Goal: Find specific page/section: Find specific page/section

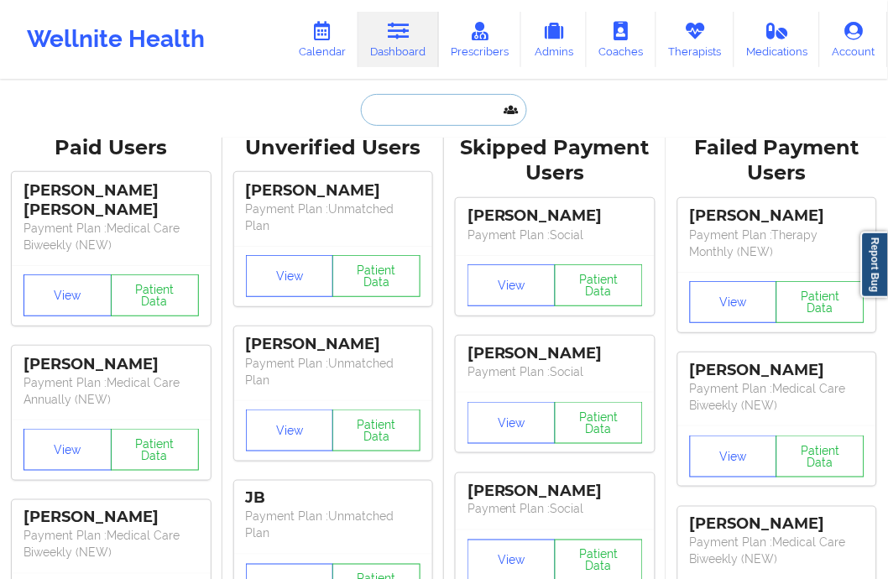
click at [405, 97] on input "text" at bounding box center [444, 110] width 166 height 32
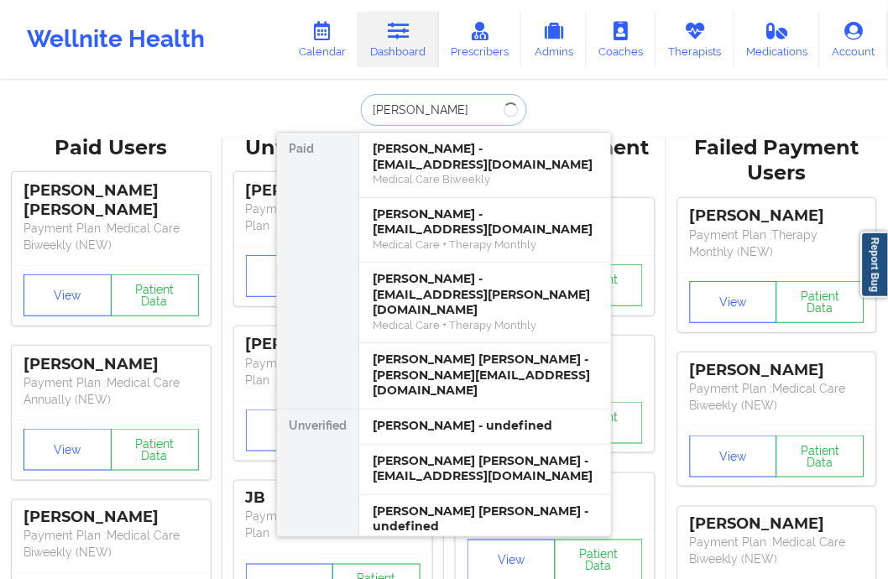
type input "[PERSON_NAME]"
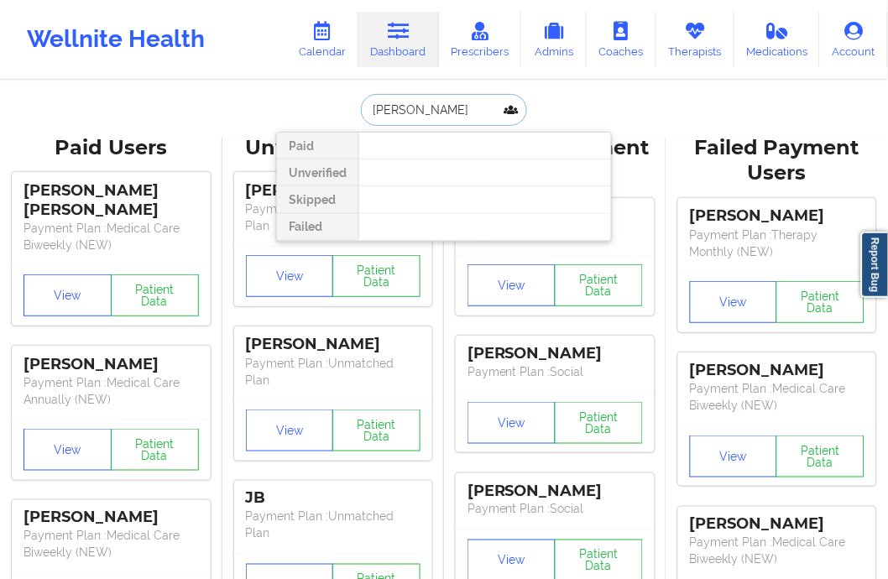
click at [433, 110] on input "[PERSON_NAME]" at bounding box center [444, 110] width 166 height 32
drag, startPoint x: 497, startPoint y: 110, endPoint x: 332, endPoint y: 122, distance: 164.9
click at [332, 122] on div "[PERSON_NAME] Paid Unverified Skipped Failed" at bounding box center [444, 110] width 336 height 32
type input "[PERSON_NAME]"
drag, startPoint x: 473, startPoint y: 105, endPoint x: 323, endPoint y: 149, distance: 155.9
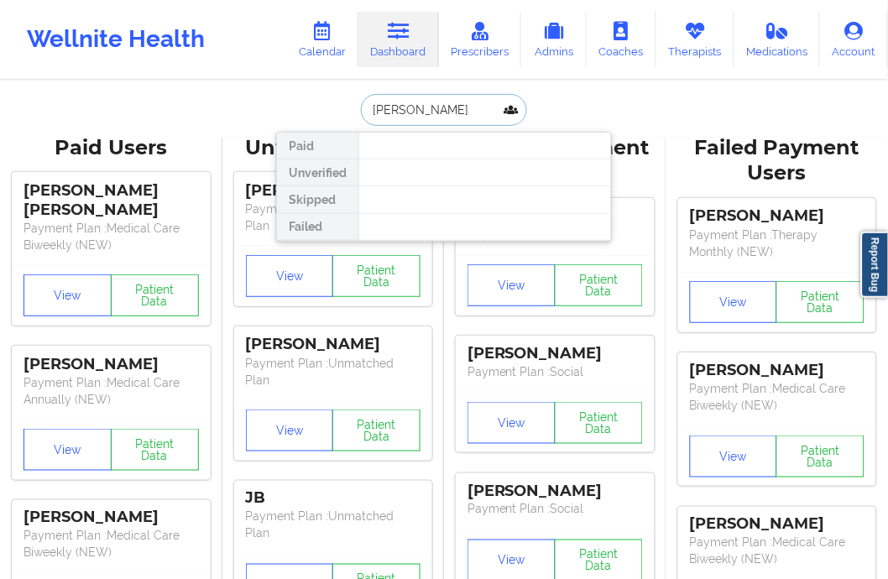
click at [324, 126] on div "[PERSON_NAME] Paid Unverified Skipped Failed" at bounding box center [444, 110] width 336 height 32
type input "[PERSON_NAME]"
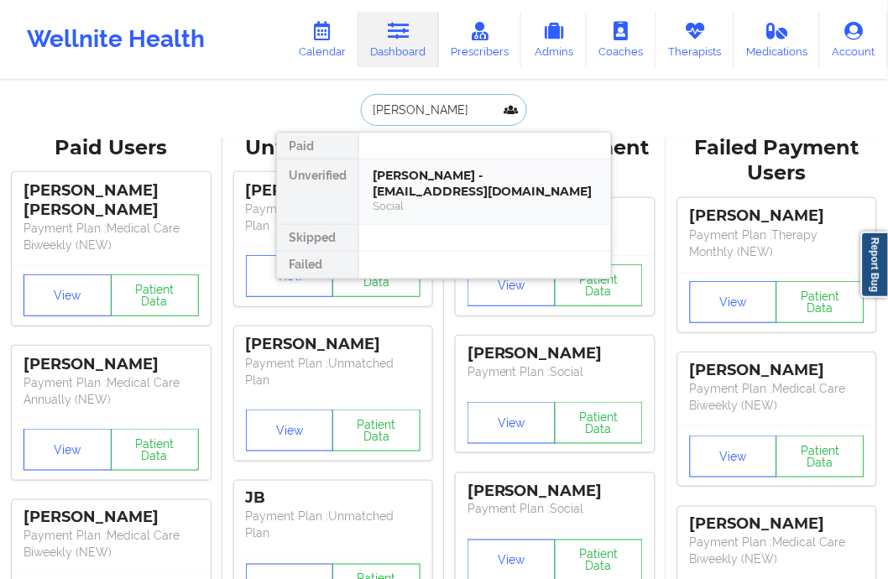
click at [443, 171] on div "[PERSON_NAME] - [EMAIL_ADDRESS][DOMAIN_NAME]" at bounding box center [485, 183] width 225 height 31
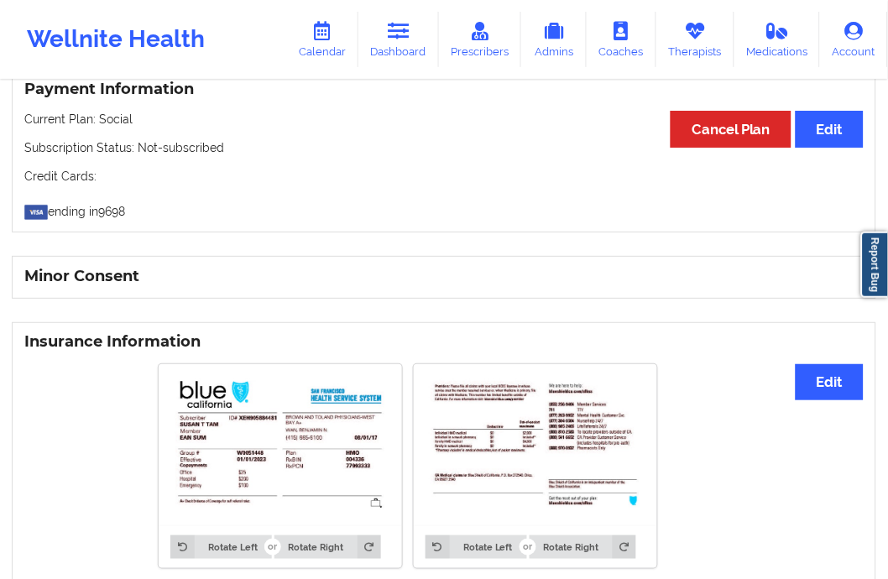
scroll to position [1190, 0]
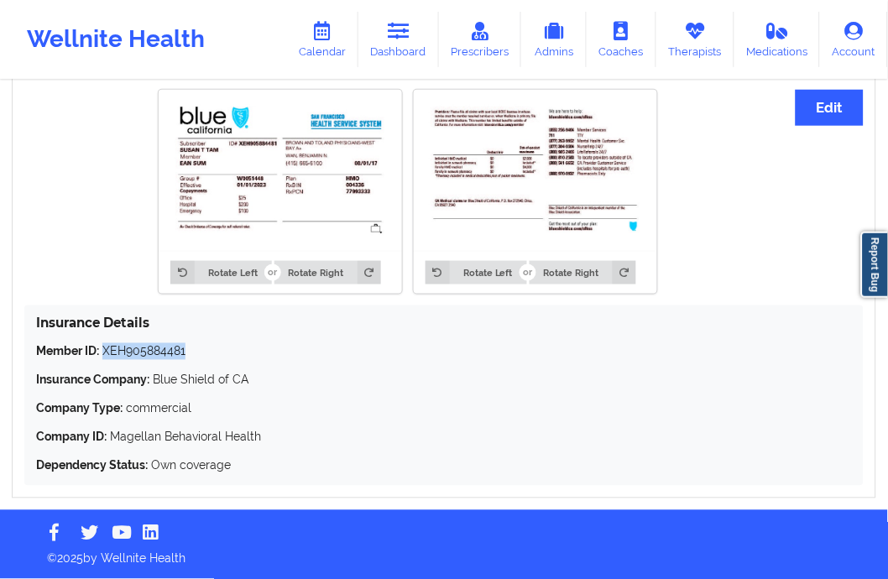
drag, startPoint x: 194, startPoint y: 347, endPoint x: 104, endPoint y: 353, distance: 90.0
click at [104, 353] on p "Member ID: XEH905884481" at bounding box center [444, 351] width 816 height 17
copy p "XEH905884481"
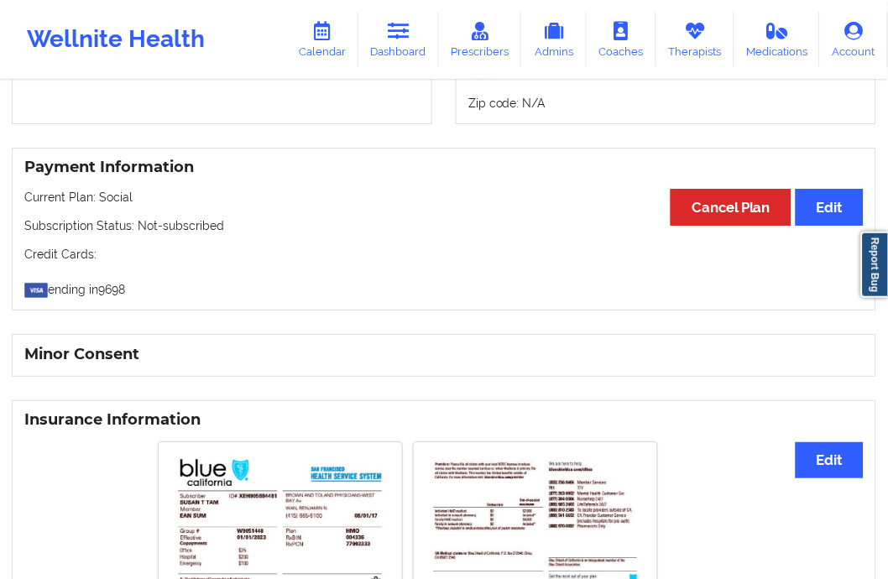
scroll to position [933, 0]
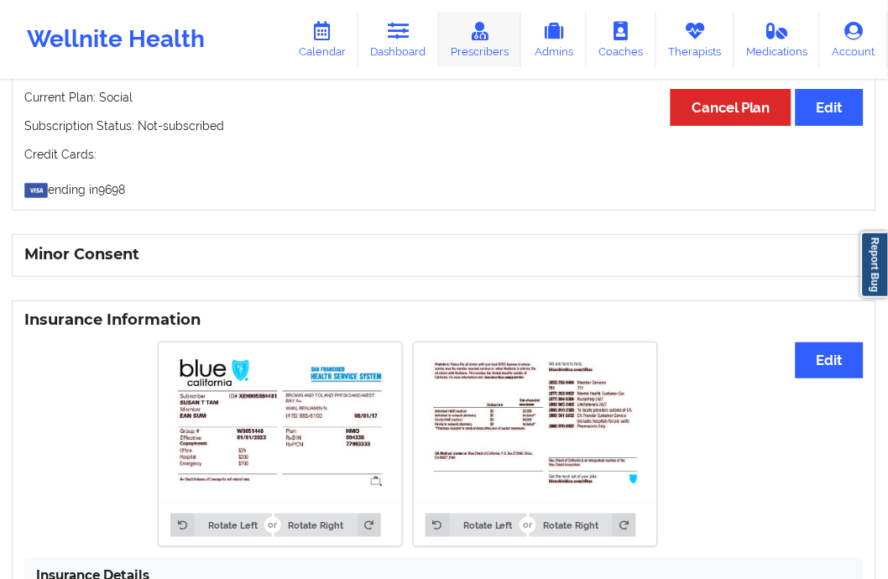
click at [472, 26] on icon at bounding box center [480, 31] width 22 height 18
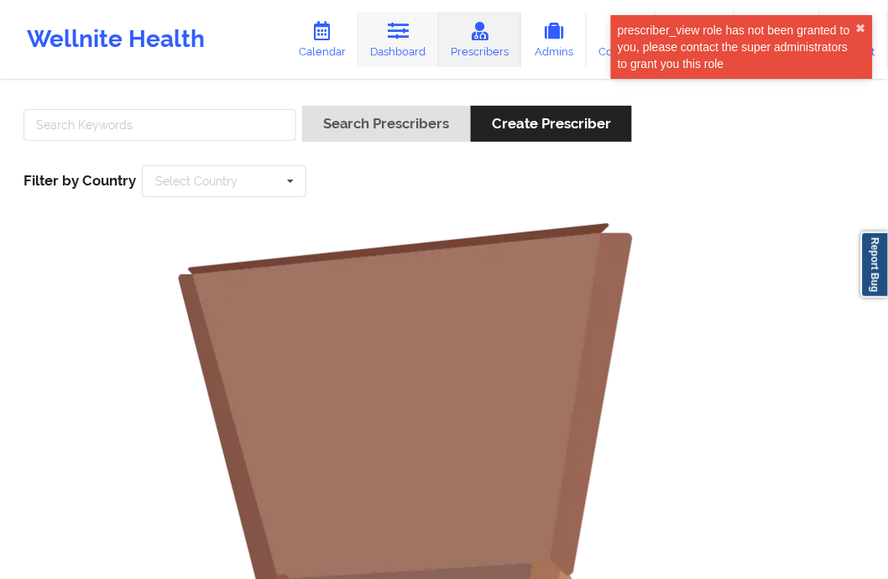
click at [410, 44] on link "Dashboard" at bounding box center [398, 39] width 81 height 55
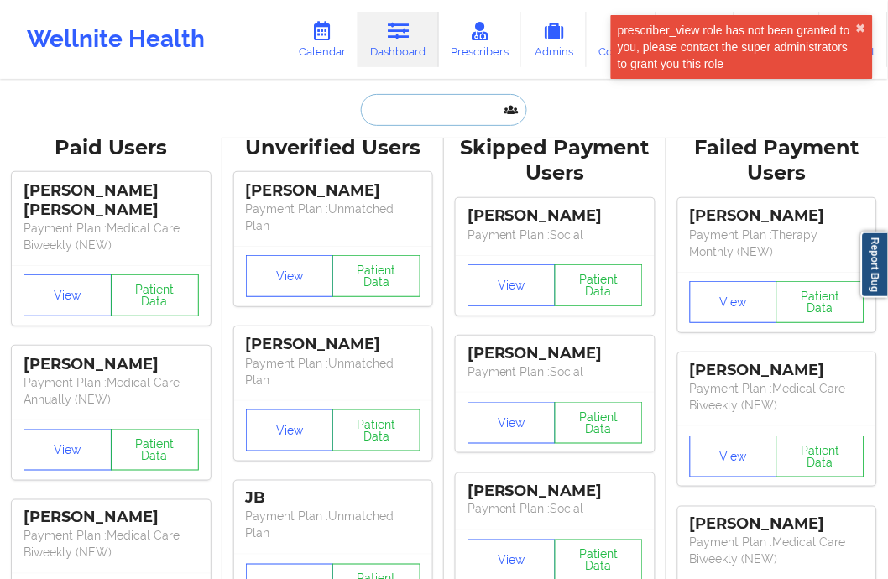
click at [409, 107] on input "text" at bounding box center [444, 110] width 166 height 32
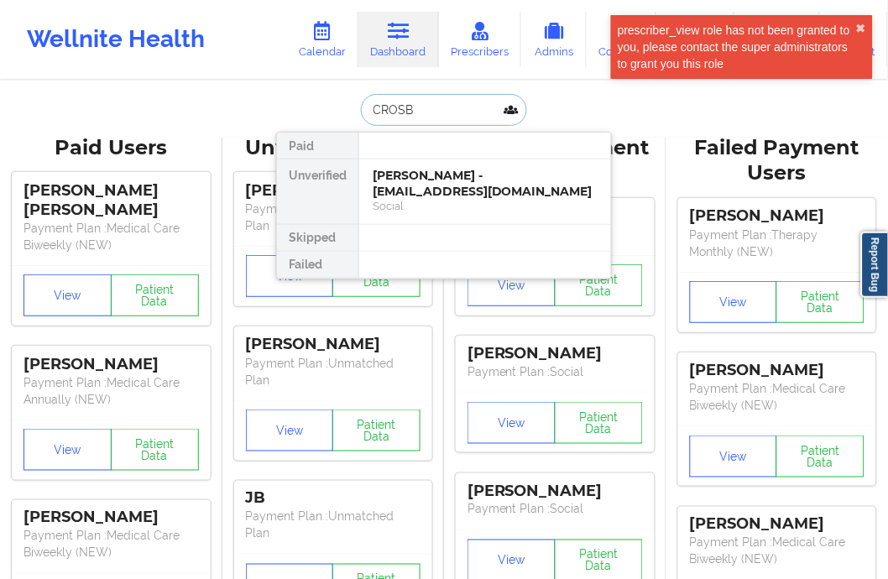
type input "[PERSON_NAME]"
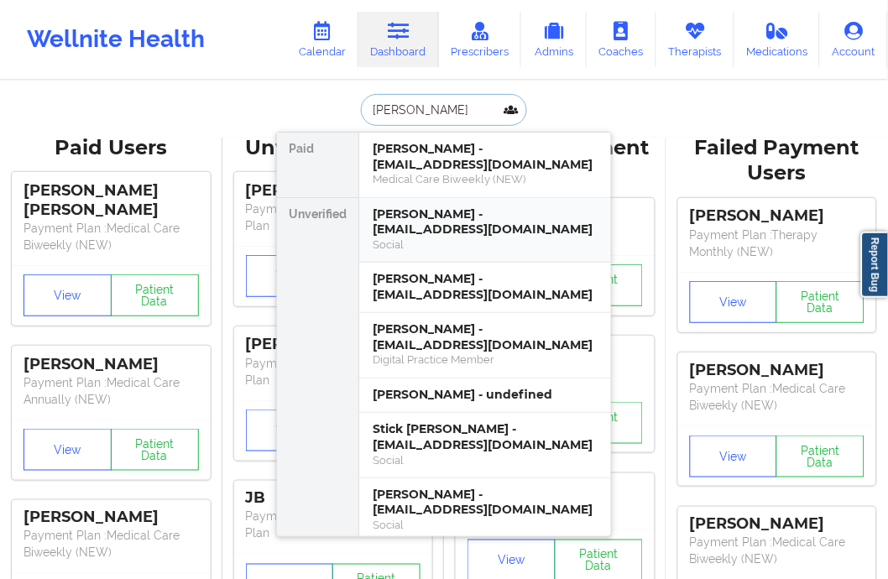
click at [455, 211] on div "[PERSON_NAME] - [EMAIL_ADDRESS][DOMAIN_NAME]" at bounding box center [485, 221] width 225 height 31
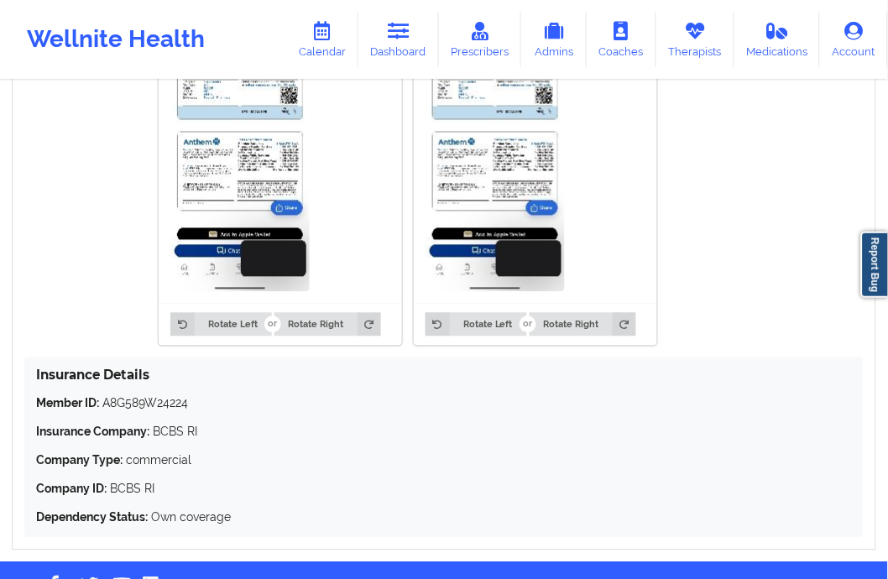
scroll to position [1398, 0]
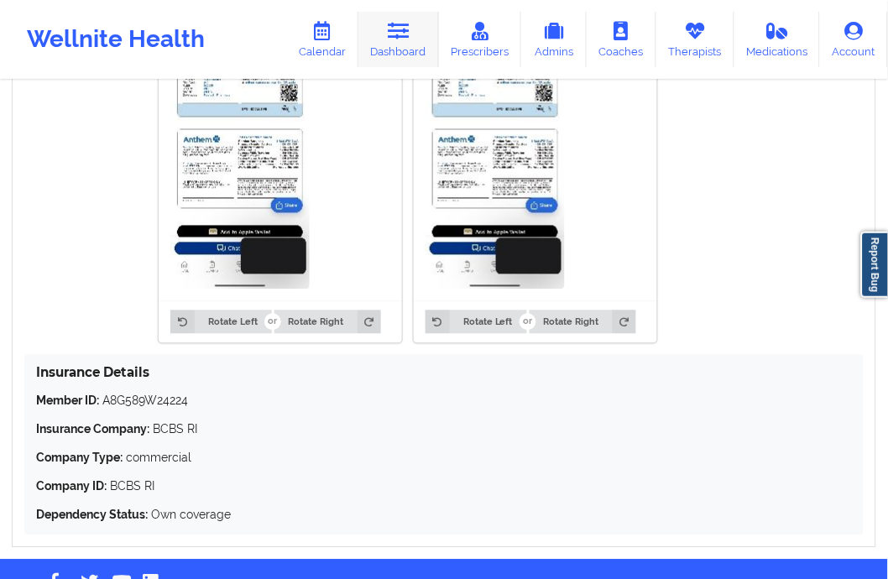
click at [398, 59] on link "Dashboard" at bounding box center [398, 39] width 81 height 55
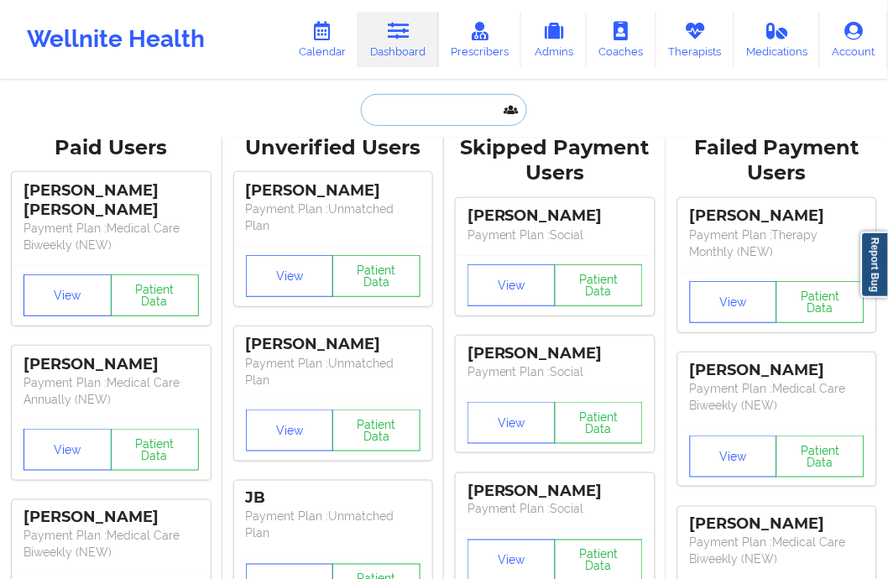
click at [406, 102] on input "text" at bounding box center [444, 110] width 166 height 32
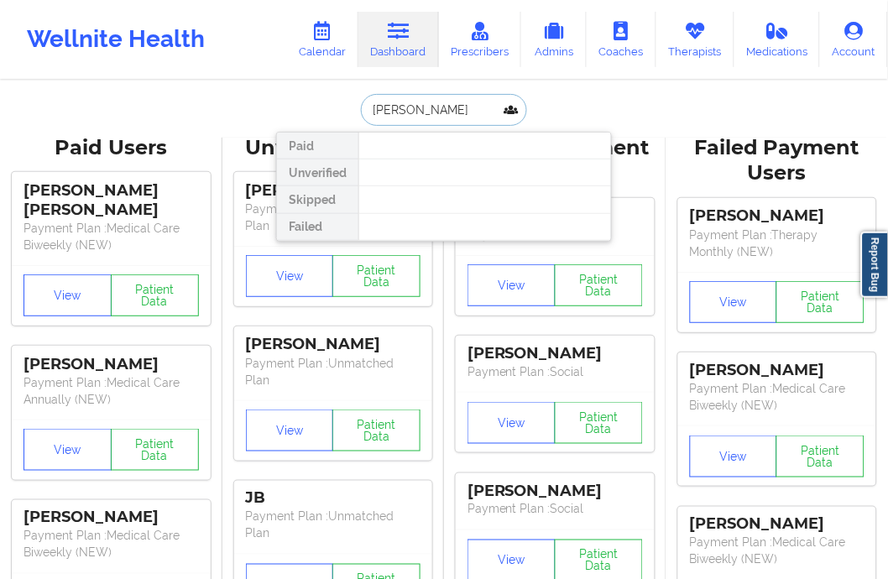
drag, startPoint x: 421, startPoint y: 107, endPoint x: 355, endPoint y: 114, distance: 65.9
click at [355, 114] on div "[PERSON_NAME] Paid Unverified Skipped Failed" at bounding box center [444, 110] width 336 height 32
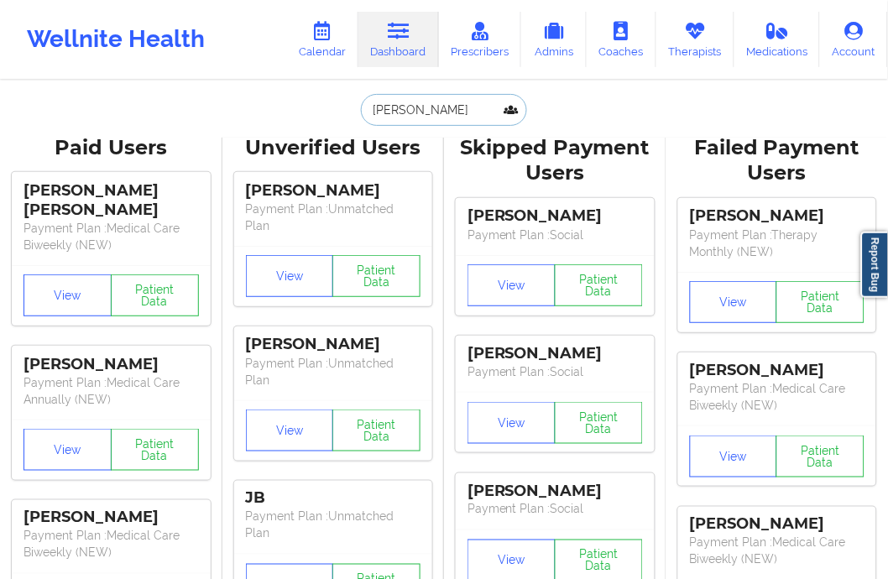
type input "AKURANG"
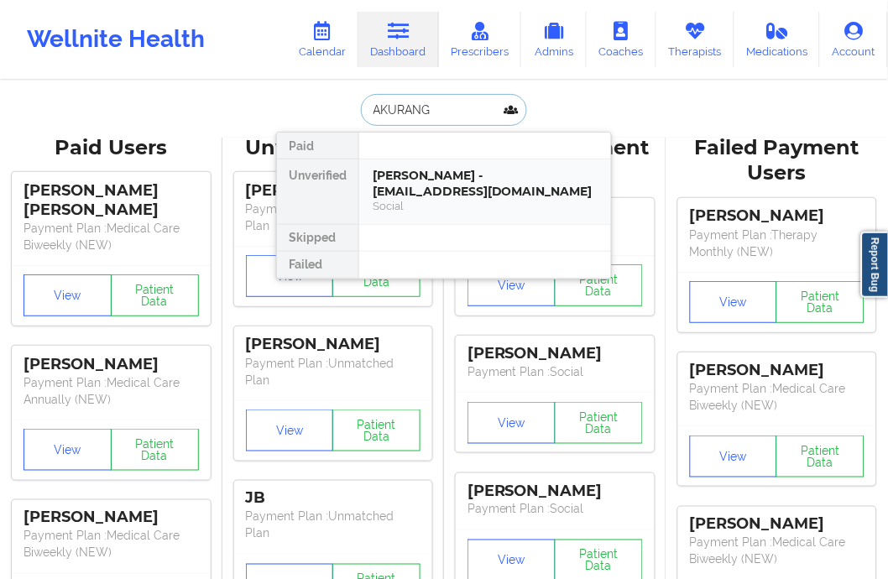
click at [473, 185] on div "[PERSON_NAME] - [EMAIL_ADDRESS][DOMAIN_NAME]" at bounding box center [485, 183] width 225 height 31
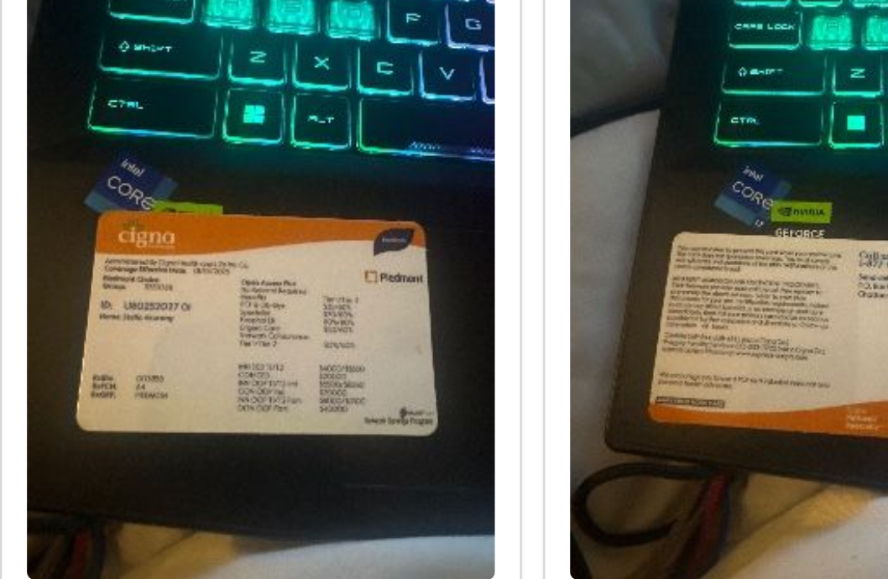
scroll to position [1210, 0]
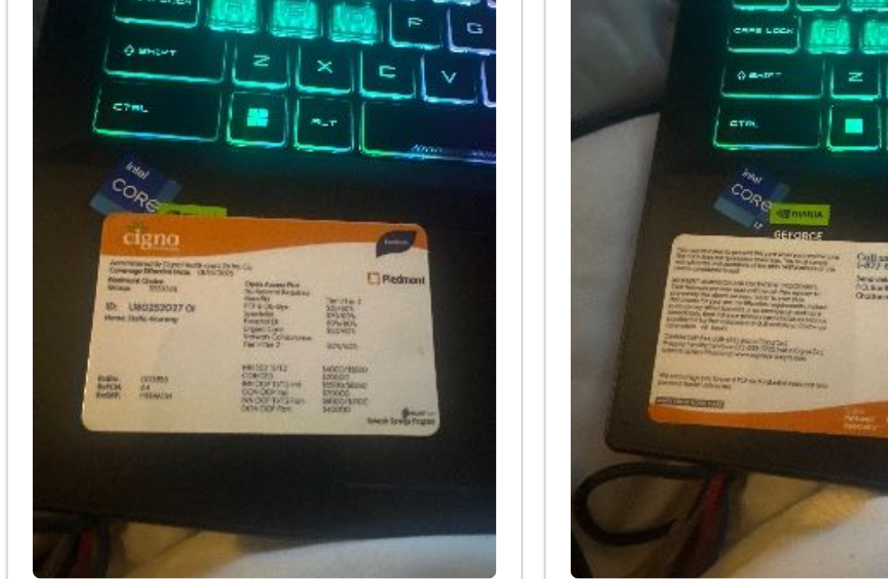
click at [391, 338] on div at bounding box center [280, 322] width 243 height 316
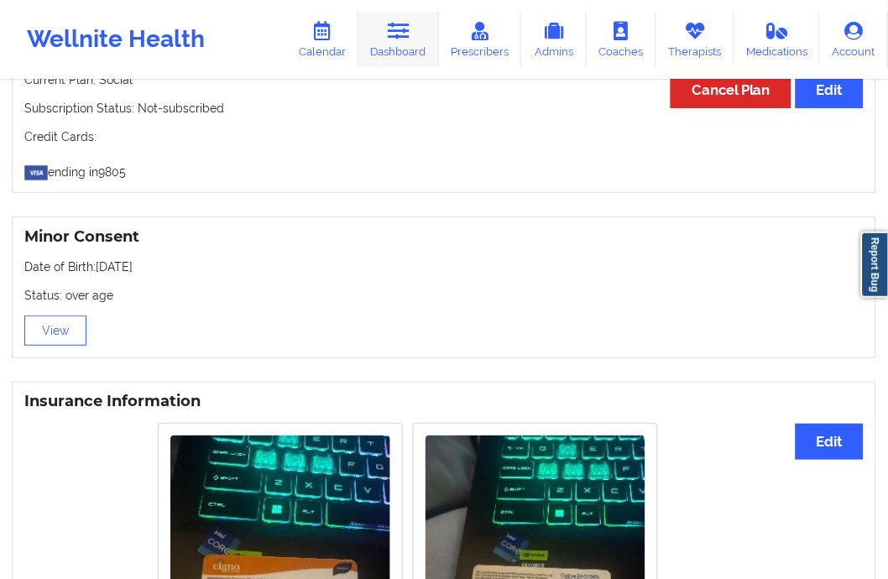
scroll to position [932, 0]
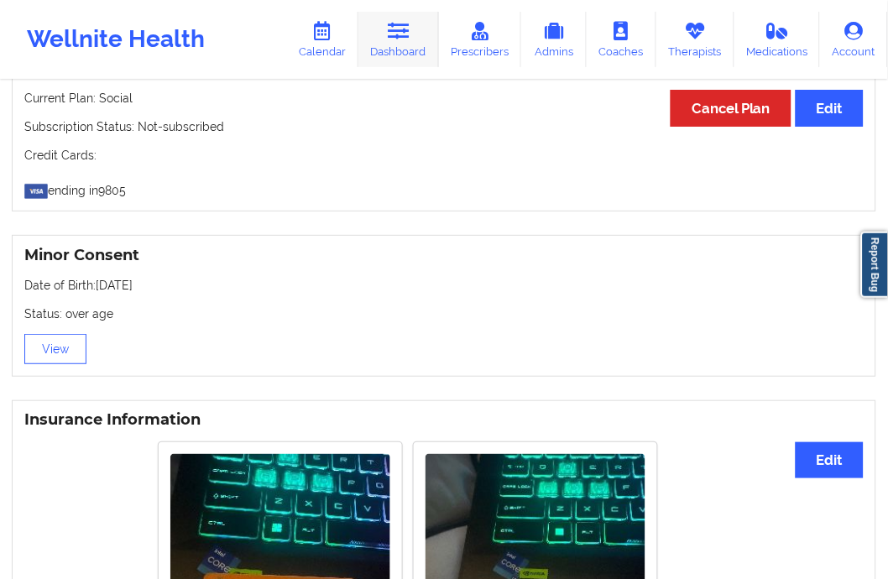
click at [401, 31] on icon at bounding box center [399, 31] width 22 height 18
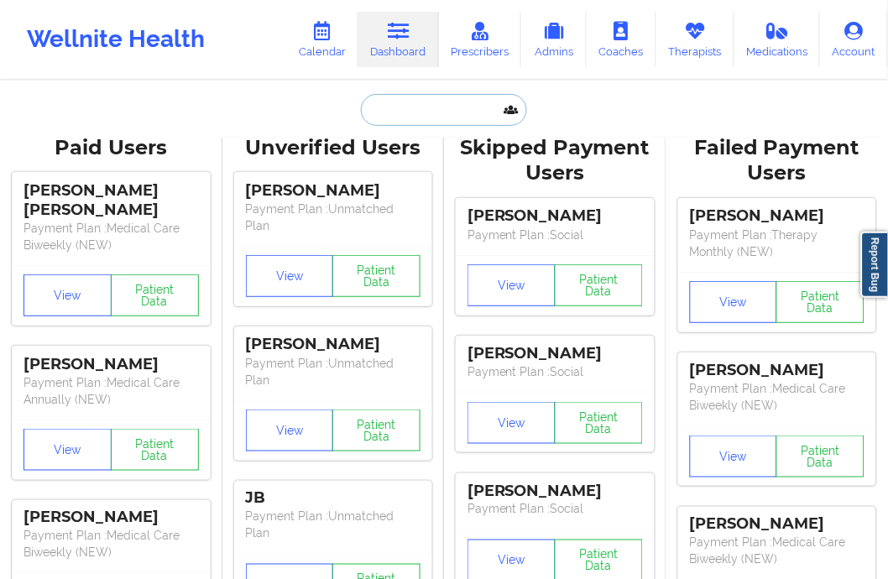
click at [401, 106] on input "text" at bounding box center [444, 110] width 166 height 32
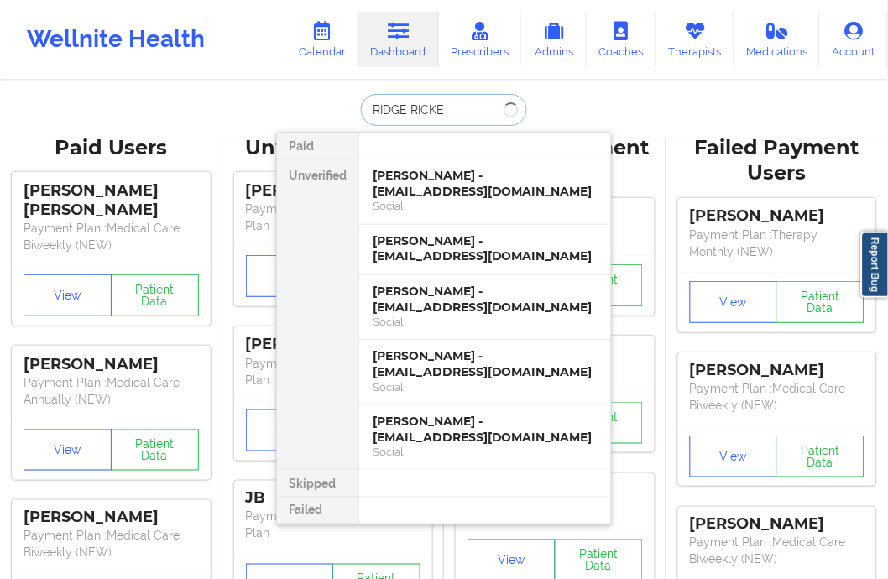
type input "RIDGE [PERSON_NAME]"
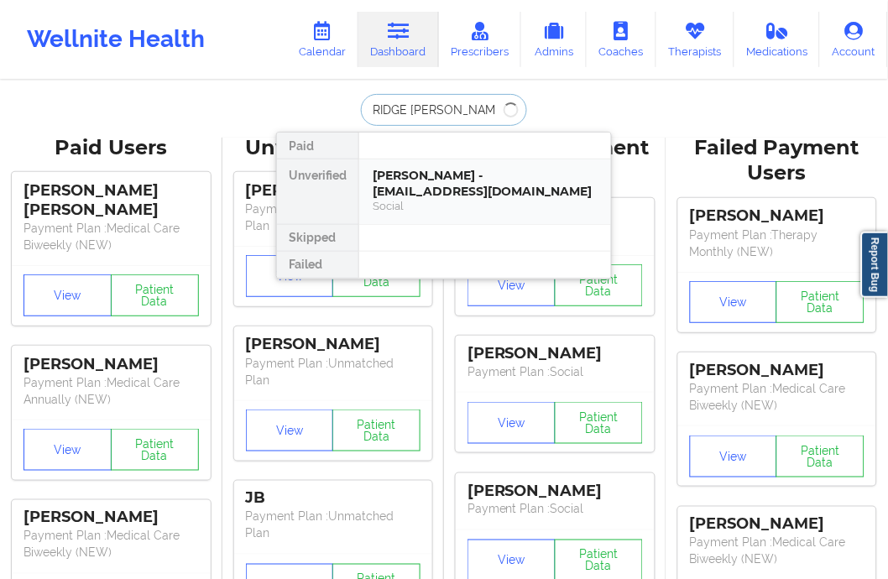
click at [406, 186] on div "[PERSON_NAME] - [EMAIL_ADDRESS][DOMAIN_NAME]" at bounding box center [485, 183] width 225 height 31
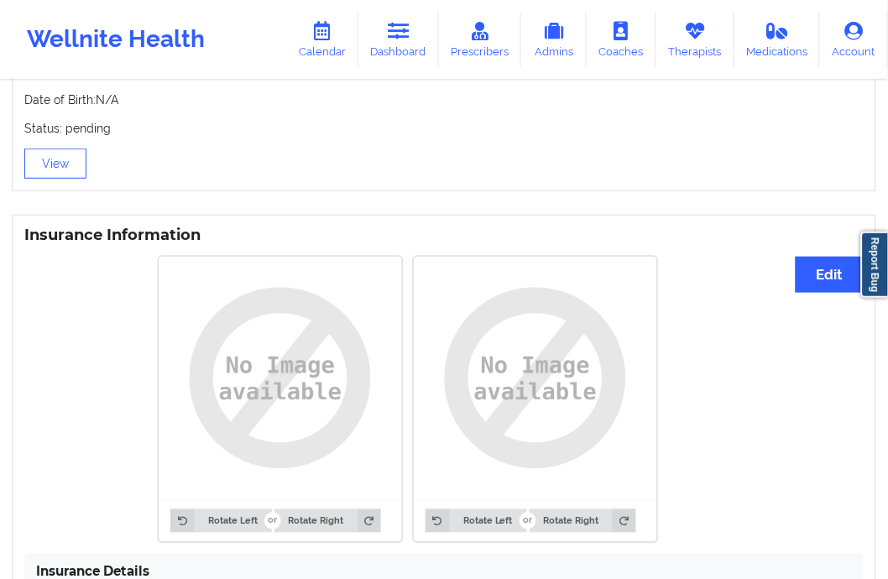
scroll to position [860, 0]
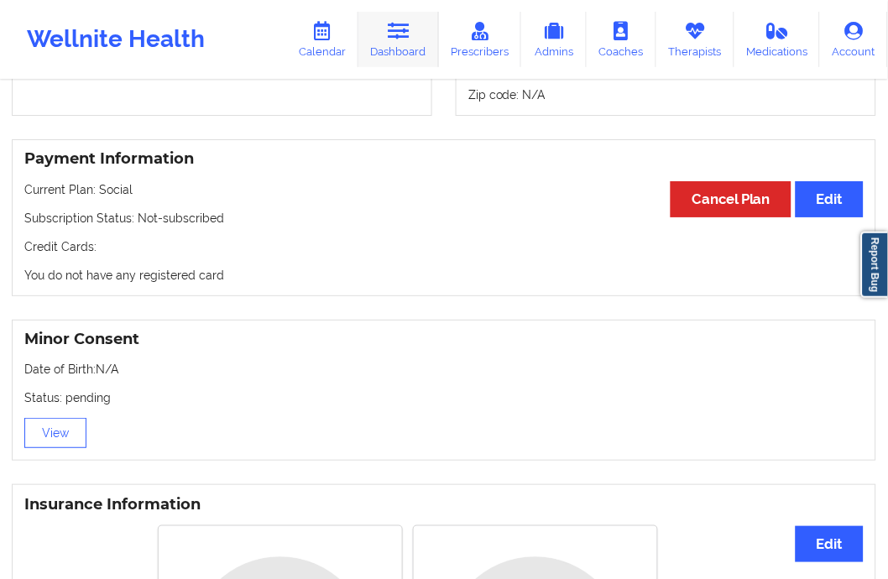
click at [405, 46] on link "Dashboard" at bounding box center [398, 39] width 81 height 55
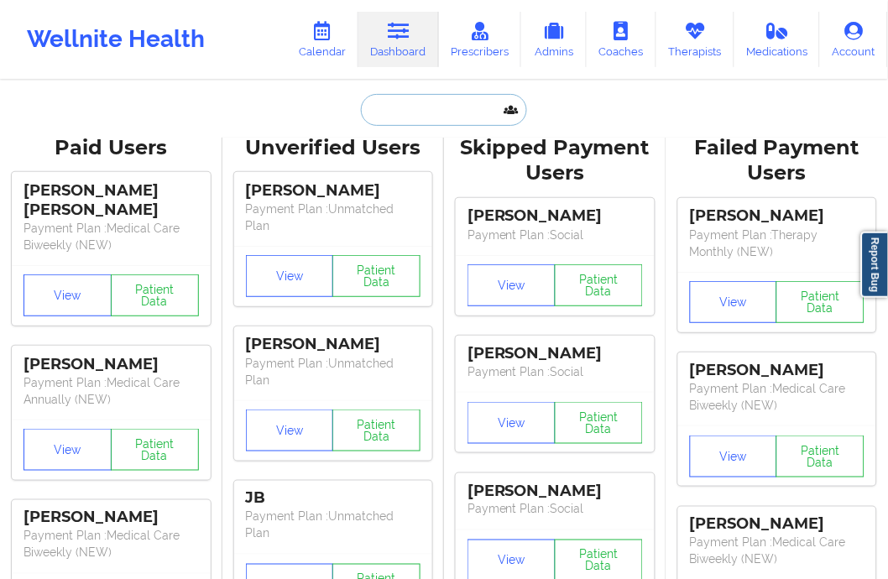
click at [406, 121] on input "text" at bounding box center [444, 110] width 166 height 32
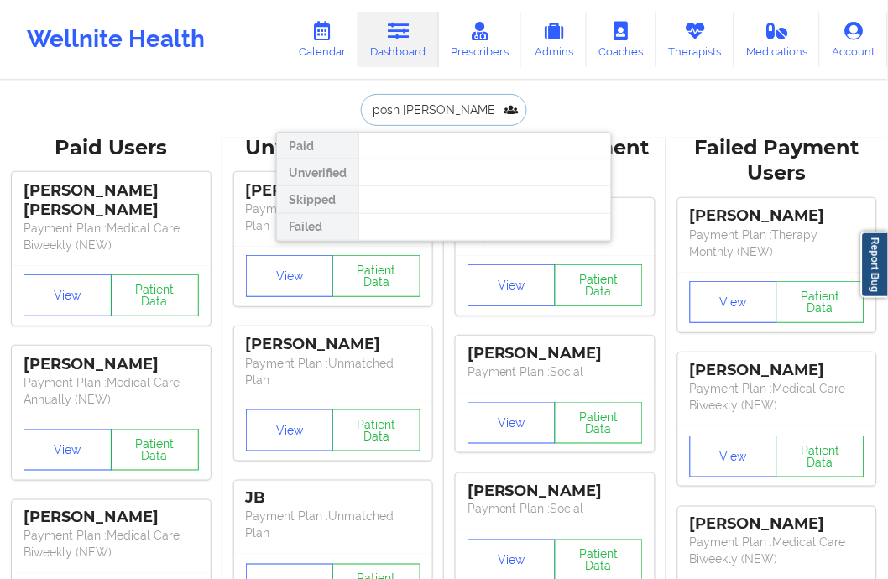
click at [400, 110] on input "posh [PERSON_NAME]" at bounding box center [444, 110] width 166 height 32
drag, startPoint x: 406, startPoint y: 116, endPoint x: 356, endPoint y: 123, distance: 50.9
click at [361, 123] on div "[PERSON_NAME]" at bounding box center [444, 110] width 166 height 32
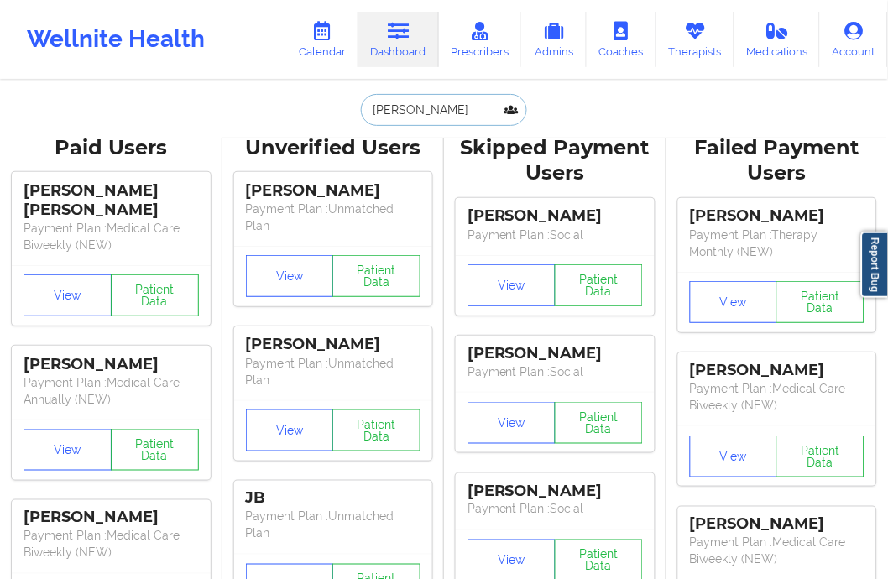
click at [406, 114] on input "[PERSON_NAME]" at bounding box center [444, 110] width 166 height 32
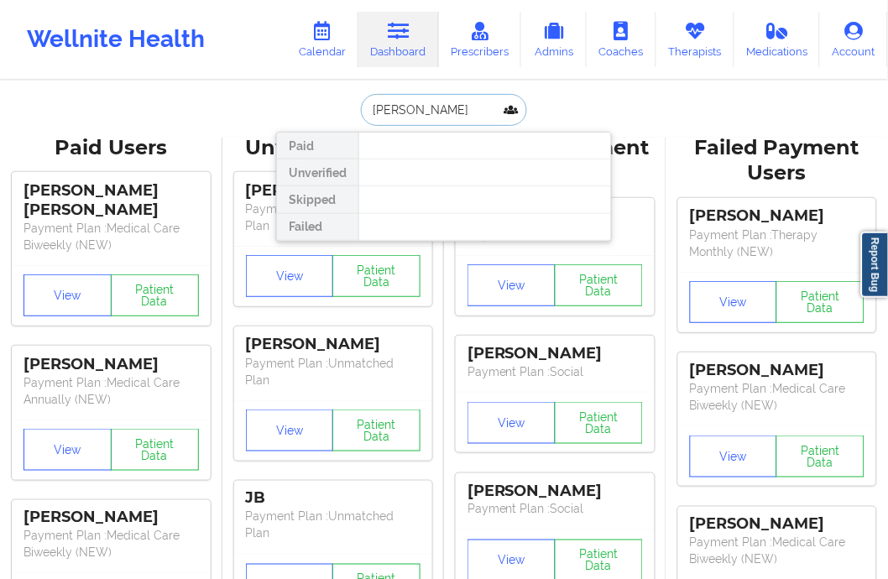
type input "[PERSON_NAME]"
click at [370, 110] on input "[PERSON_NAME]" at bounding box center [444, 110] width 166 height 32
click at [420, 112] on input "[PERSON_NAME]" at bounding box center [444, 110] width 166 height 32
click at [420, 111] on input "[PERSON_NAME]" at bounding box center [444, 110] width 166 height 32
drag, startPoint x: 420, startPoint y: 111, endPoint x: 353, endPoint y: 119, distance: 67.7
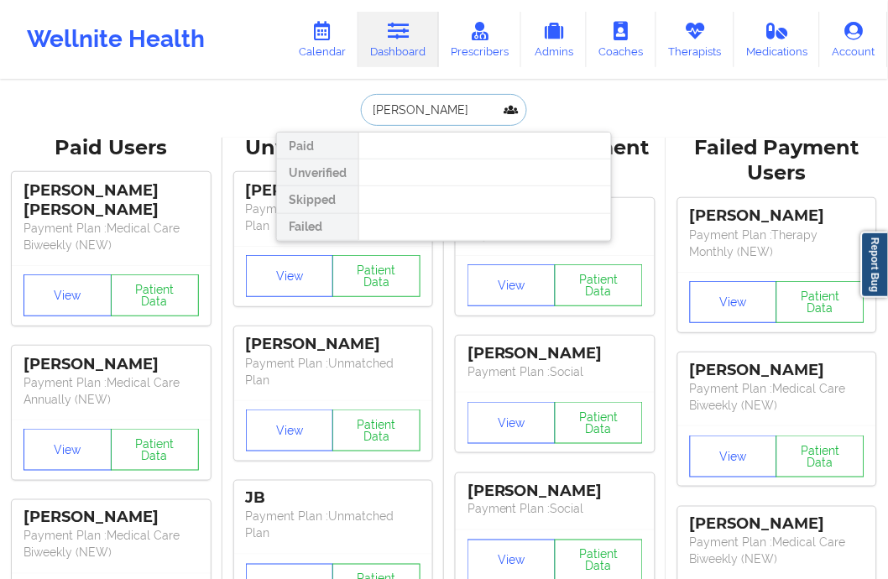
click at [353, 119] on div "[PERSON_NAME] Paid Unverified Skipped Failed" at bounding box center [444, 110] width 336 height 32
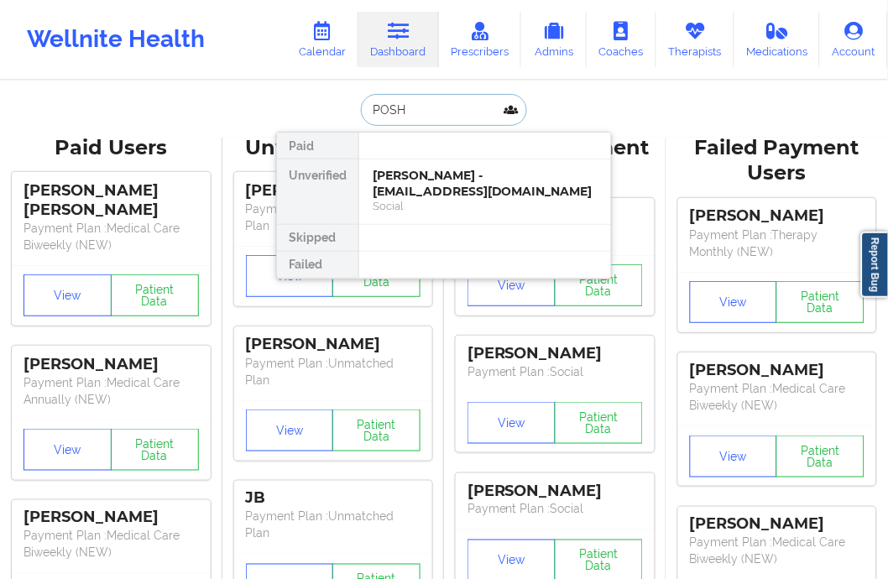
click at [363, 114] on input "POSH" at bounding box center [444, 110] width 166 height 32
type input "POSH"
drag, startPoint x: 443, startPoint y: 114, endPoint x: 365, endPoint y: 112, distance: 78.1
click at [365, 112] on input "POSH" at bounding box center [444, 110] width 166 height 32
type input "[PERSON_NAME]"
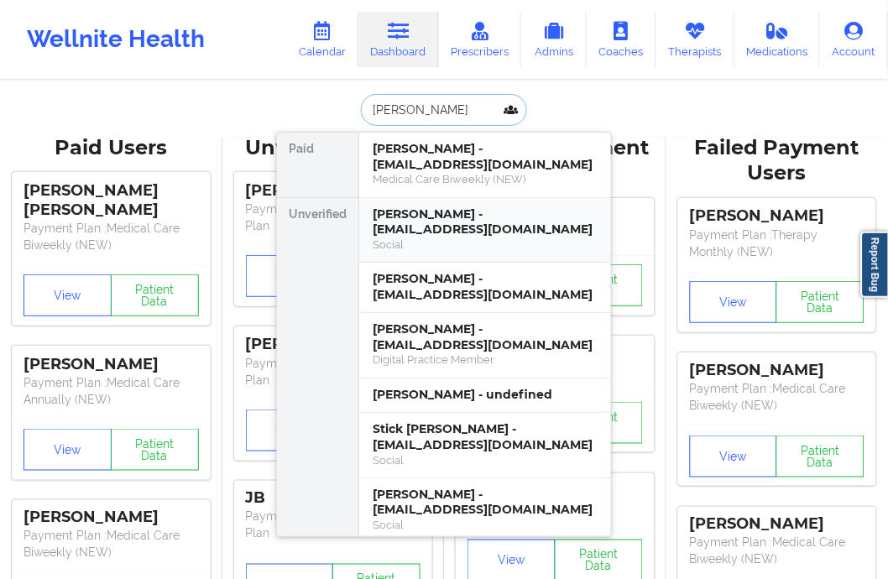
click at [506, 212] on div "[PERSON_NAME] - [EMAIL_ADDRESS][DOMAIN_NAME]" at bounding box center [485, 221] width 225 height 31
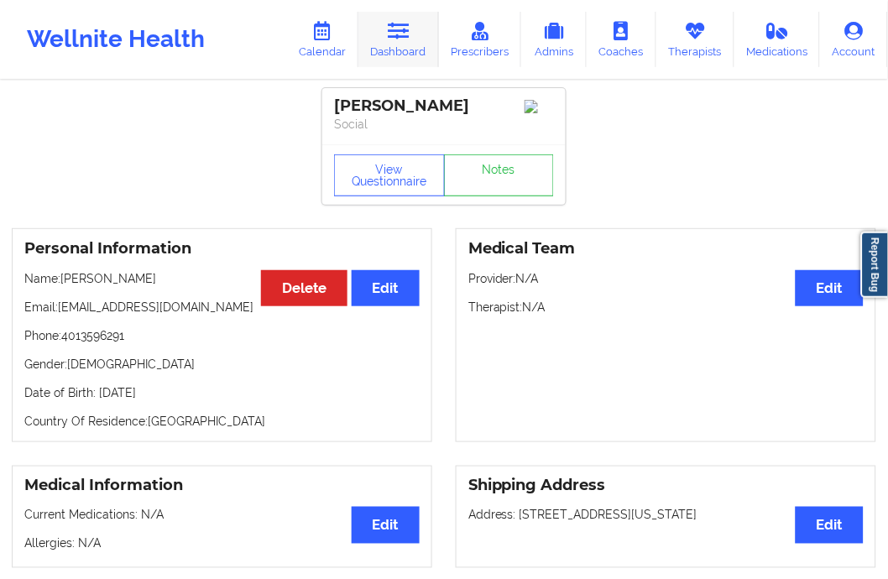
click at [409, 42] on link "Dashboard" at bounding box center [398, 39] width 81 height 55
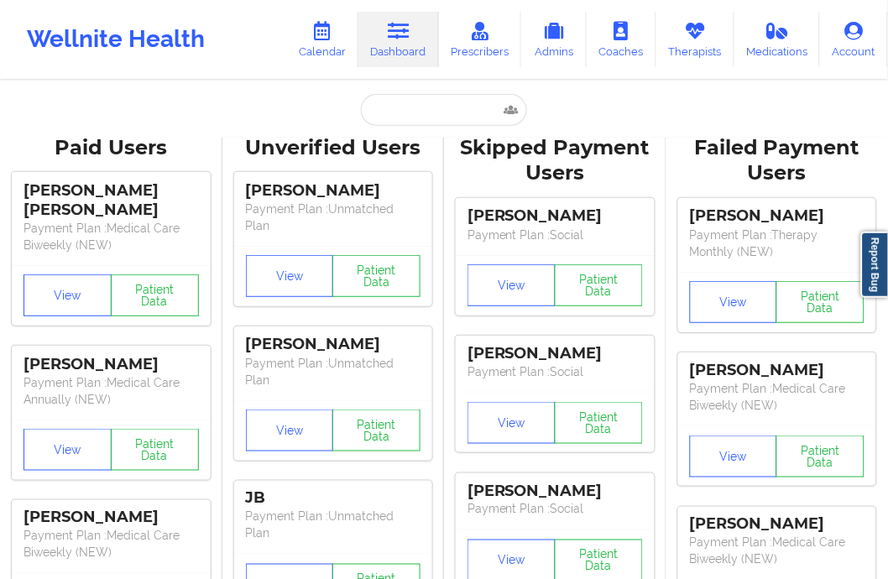
click at [403, 112] on input "text" at bounding box center [444, 110] width 166 height 32
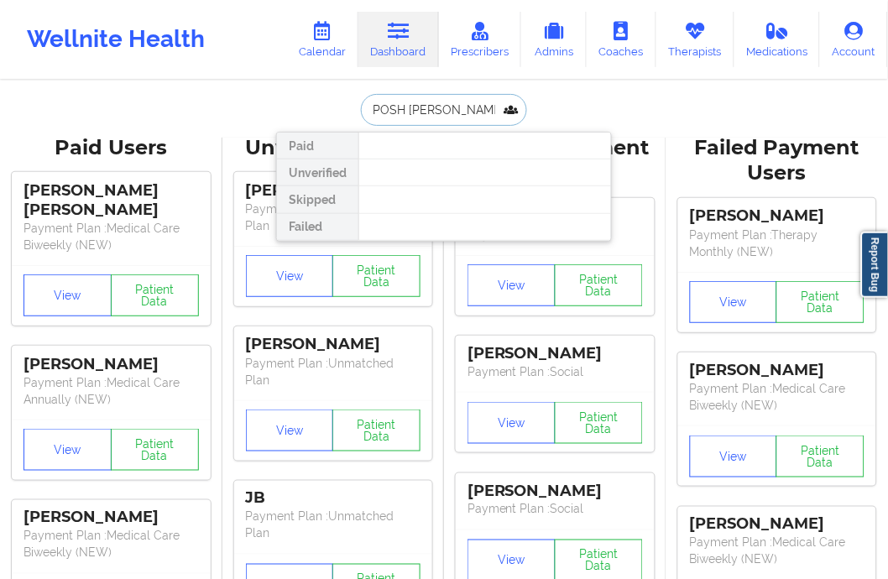
drag, startPoint x: 401, startPoint y: 106, endPoint x: 356, endPoint y: 123, distance: 48.3
click at [361, 123] on div "POSH [PERSON_NAME]" at bounding box center [444, 110] width 166 height 32
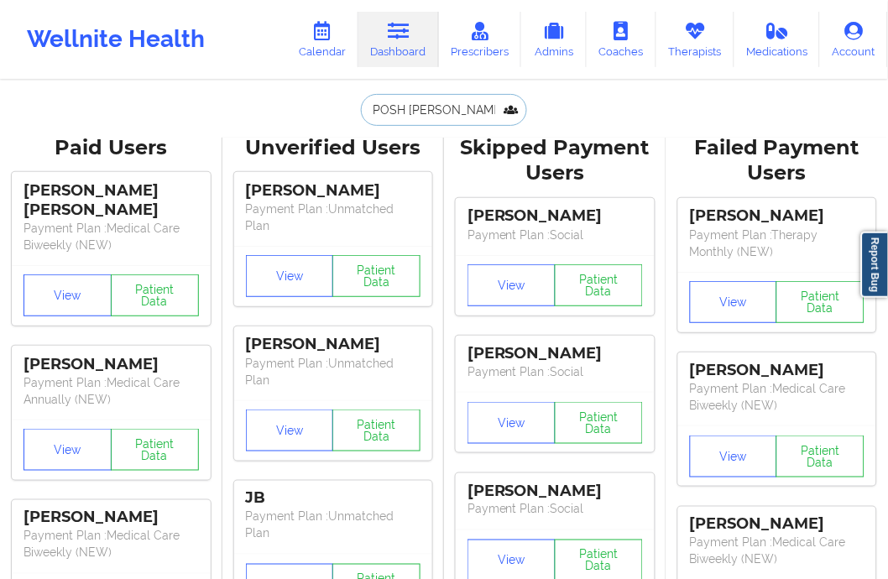
click at [407, 112] on input "POSH [PERSON_NAME]" at bounding box center [444, 110] width 166 height 32
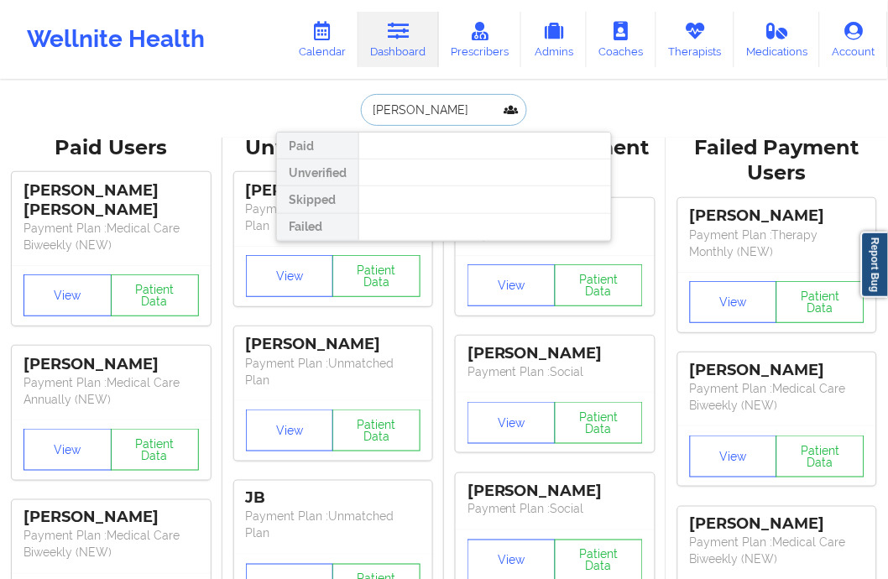
type input "[PERSON_NAME]"
drag, startPoint x: 434, startPoint y: 105, endPoint x: 334, endPoint y: 111, distance: 100.1
click at [334, 111] on div "[PERSON_NAME] Paid Unverified Skipped Failed" at bounding box center [444, 110] width 336 height 32
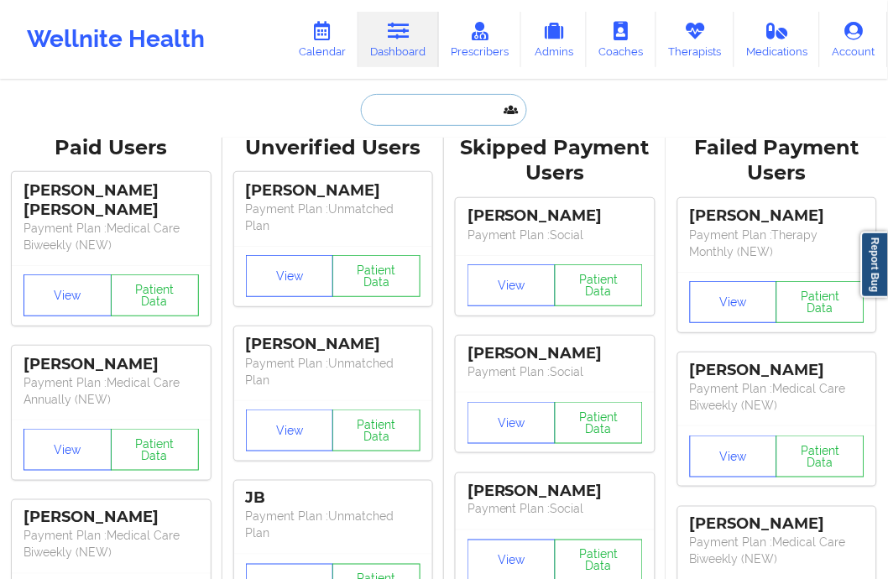
click at [415, 109] on input "text" at bounding box center [444, 110] width 166 height 32
paste input "[EMAIL_ADDRESS][DOMAIN_NAME]"
type input "[EMAIL_ADDRESS][DOMAIN_NAME]"
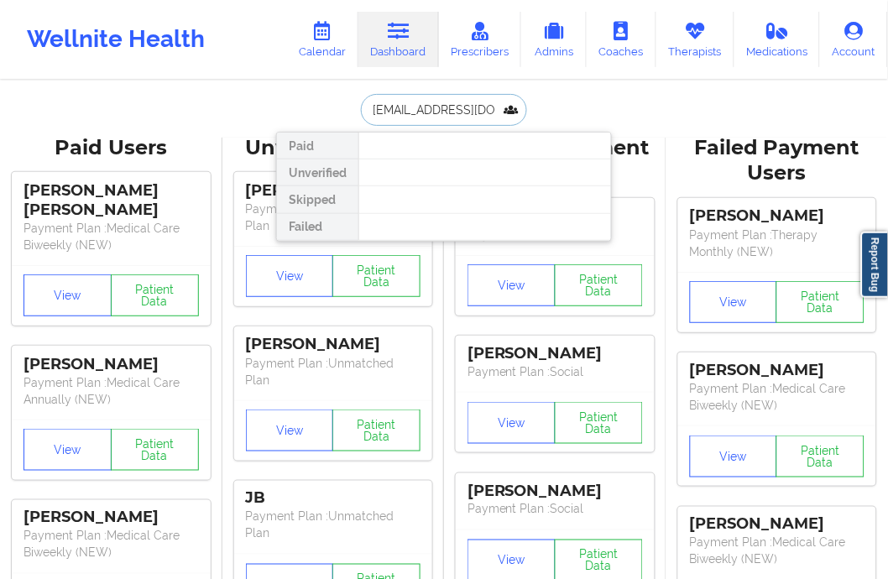
scroll to position [0, 3]
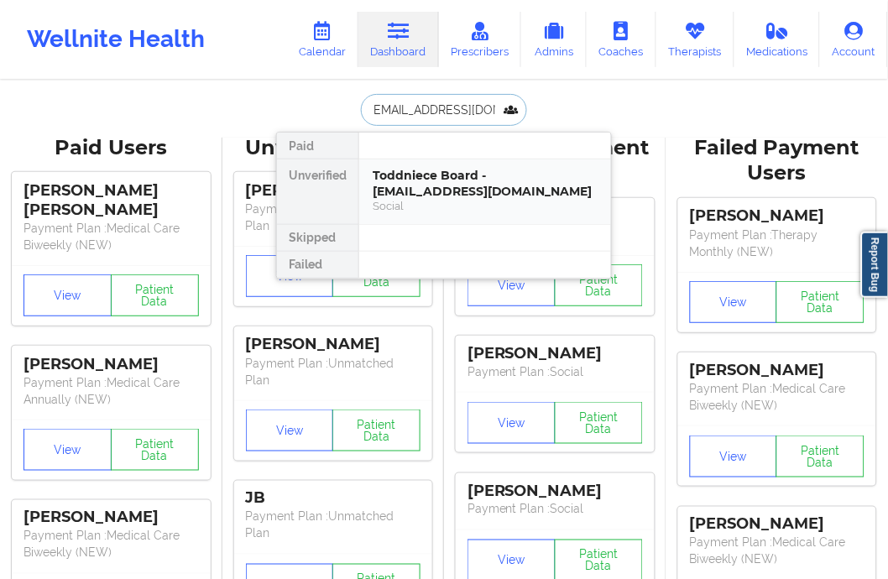
click at [434, 179] on div "Toddniece Board - [EMAIL_ADDRESS][DOMAIN_NAME]" at bounding box center [485, 183] width 225 height 31
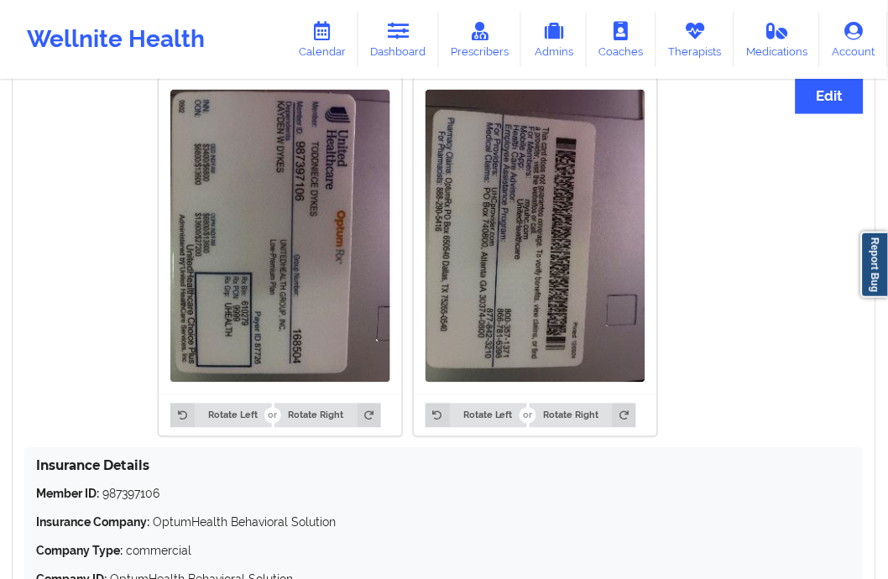
scroll to position [1305, 0]
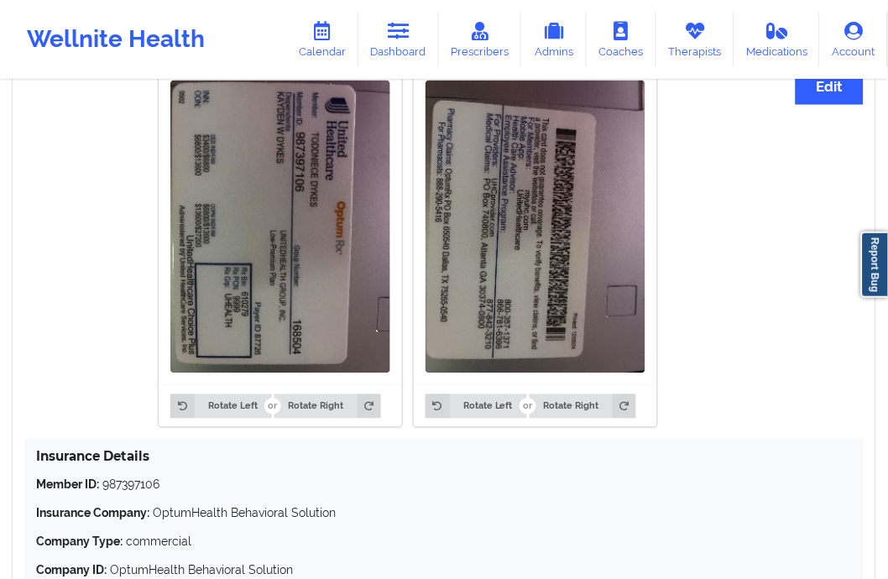
click at [81, 291] on div "Rotate Left Rotate Right Rotate Left Rotate Right" at bounding box center [407, 247] width 767 height 379
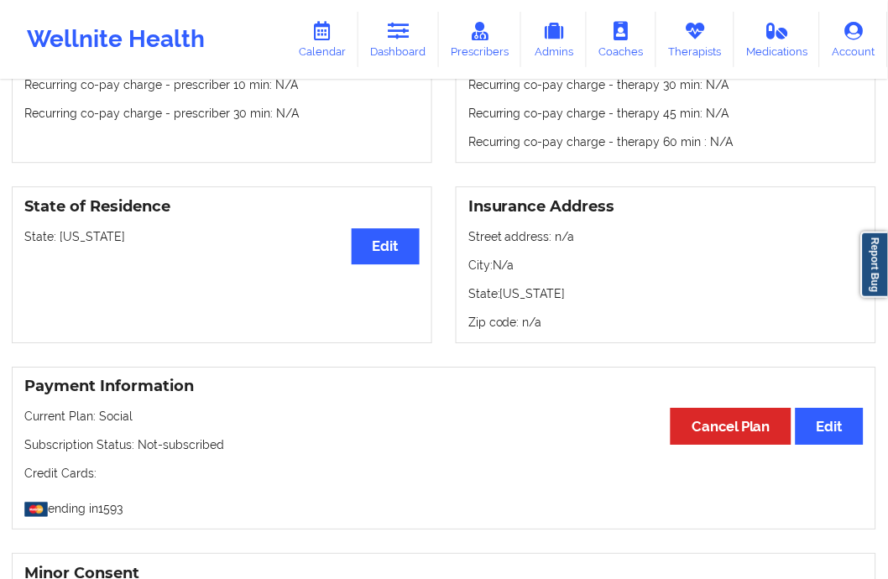
scroll to position [605, 0]
